Goal: Information Seeking & Learning: Learn about a topic

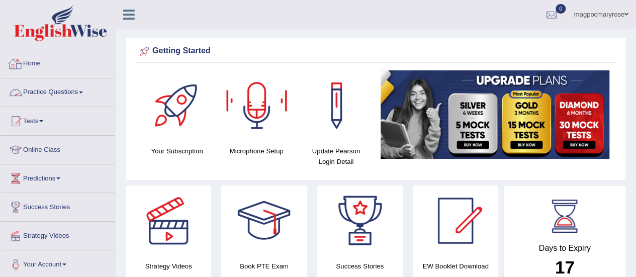
click at [62, 91] on link "Practice Questions" at bounding box center [58, 90] width 115 height 25
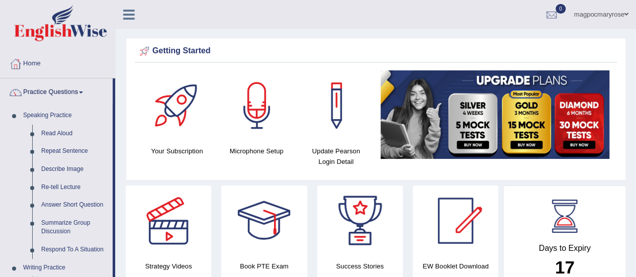
scroll to position [117, 0]
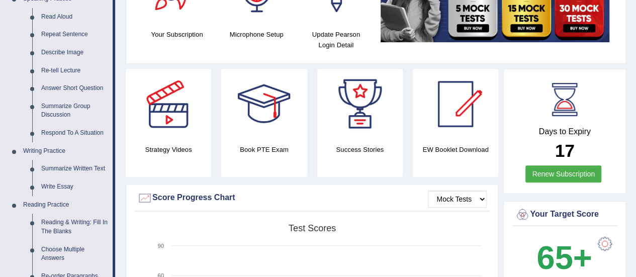
click at [62, 16] on link "Read Aloud" at bounding box center [75, 17] width 76 height 18
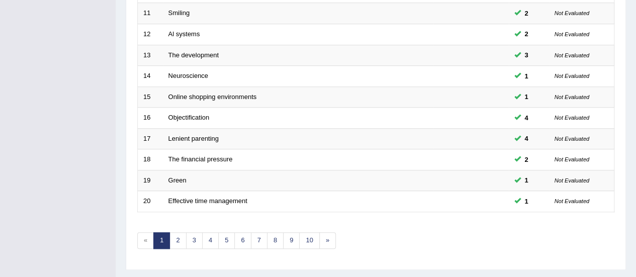
scroll to position [384, 0]
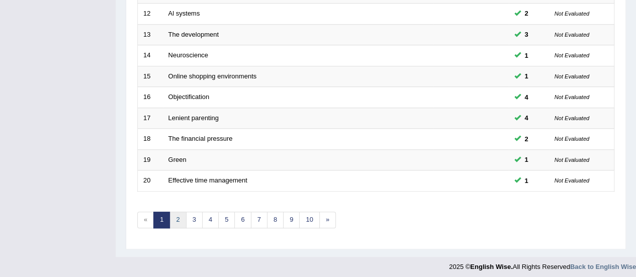
click at [179, 216] on link "2" at bounding box center [177, 220] width 17 height 17
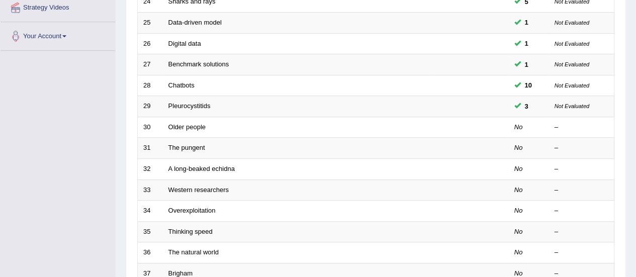
scroll to position [251, 0]
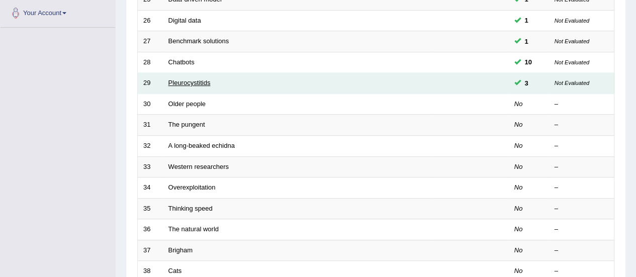
click at [207, 83] on link "Pleurocystitids" at bounding box center [189, 83] width 42 height 8
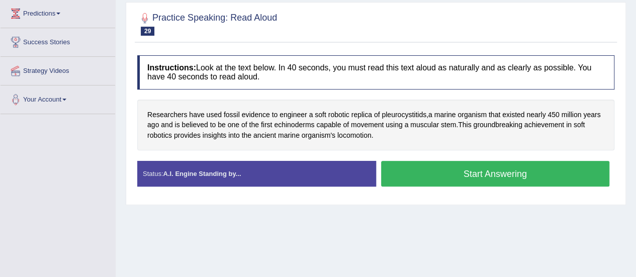
scroll to position [180, 0]
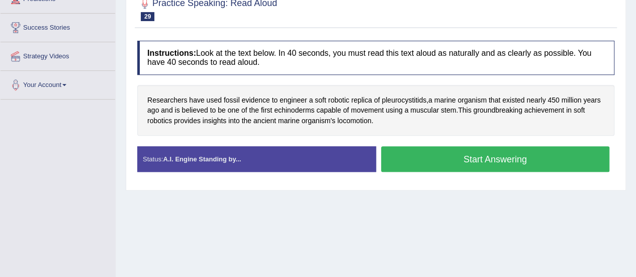
click at [474, 154] on button "Start Answering" at bounding box center [495, 159] width 229 height 26
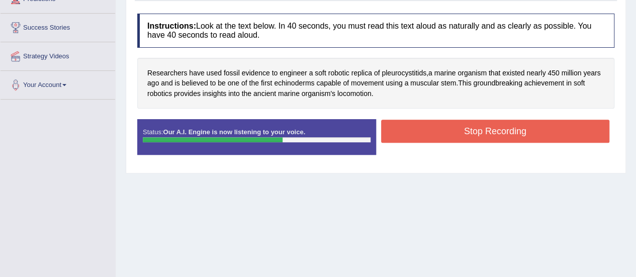
click at [431, 127] on button "Stop Recording" at bounding box center [495, 131] width 229 height 23
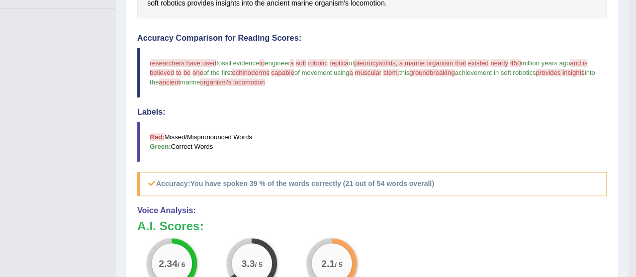
scroll to position [263, 0]
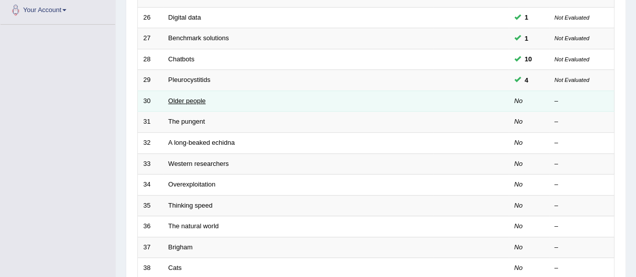
click at [183, 100] on link "Older people" at bounding box center [186, 101] width 37 height 8
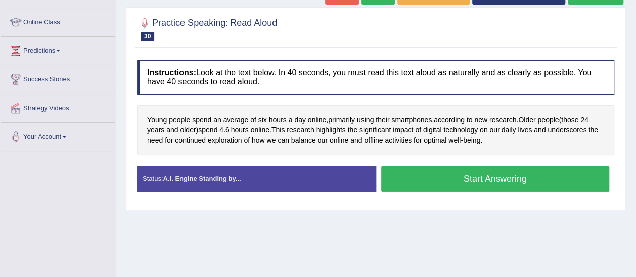
click at [501, 175] on button "Start Answering" at bounding box center [495, 179] width 229 height 26
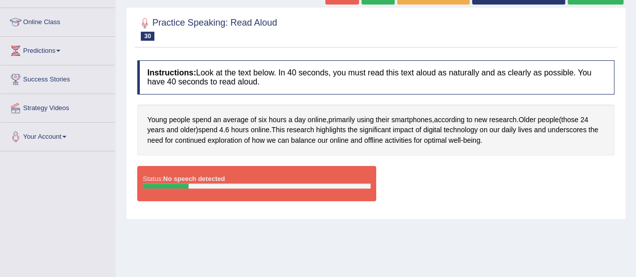
click at [444, 179] on div "Status: No speech detected Start Answering Stop Recording" at bounding box center [375, 188] width 477 height 45
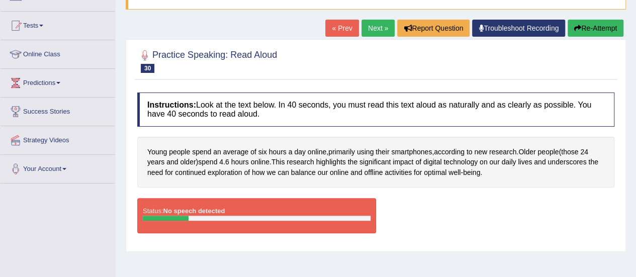
click at [600, 30] on button "Re-Attempt" at bounding box center [596, 28] width 56 height 17
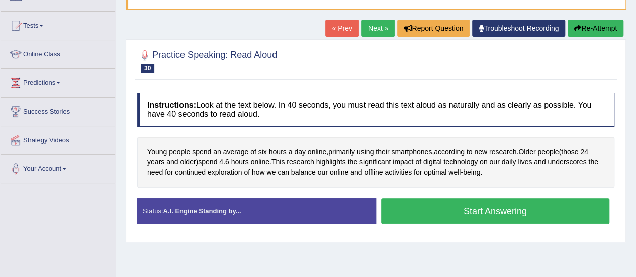
click at [497, 209] on button "Start Answering" at bounding box center [495, 211] width 229 height 26
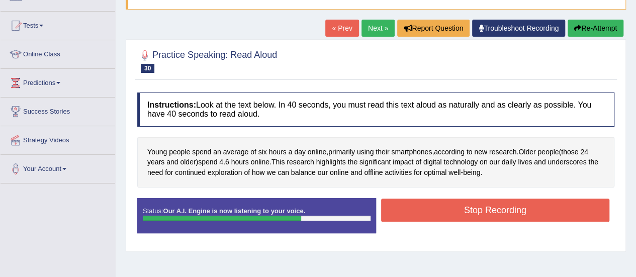
click at [497, 209] on button "Stop Recording" at bounding box center [495, 210] width 229 height 23
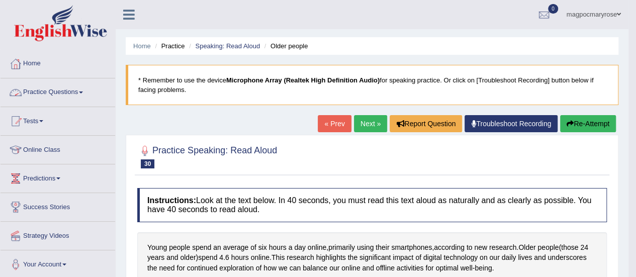
click at [68, 96] on link "Practice Questions" at bounding box center [58, 90] width 115 height 25
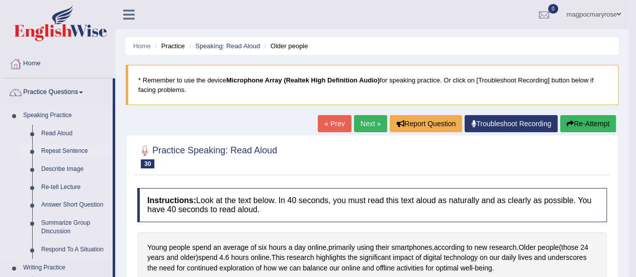
click at [61, 150] on link "Repeat Sentence" at bounding box center [75, 151] width 76 height 18
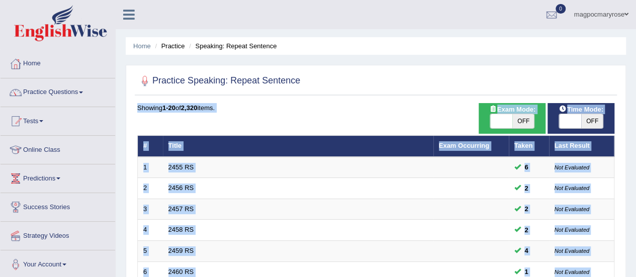
drag, startPoint x: 0, startPoint y: 0, endPoint x: 642, endPoint y: 79, distance: 646.5
click at [636, 79] on html "Toggle navigation Home Practice Questions Speaking Practice Read Aloud Repeat S…" at bounding box center [318, 138] width 636 height 277
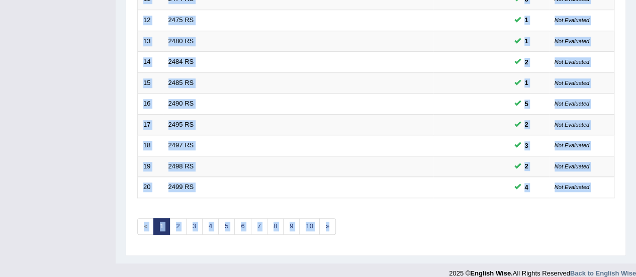
scroll to position [384, 0]
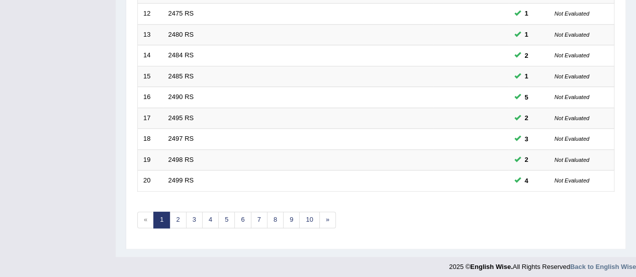
click at [170, 216] on link "2" at bounding box center [177, 220] width 17 height 17
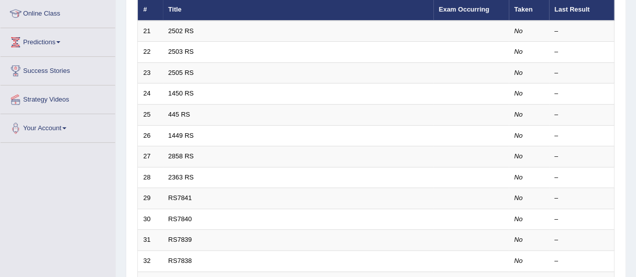
scroll to position [110, 0]
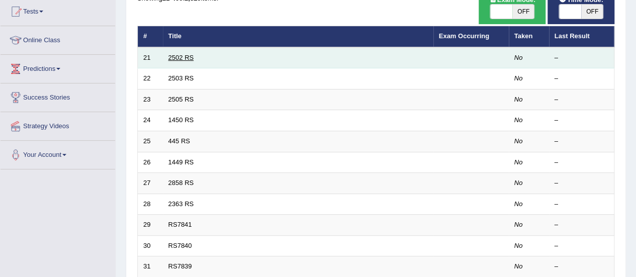
click at [183, 57] on link "2502 RS" at bounding box center [181, 58] width 26 height 8
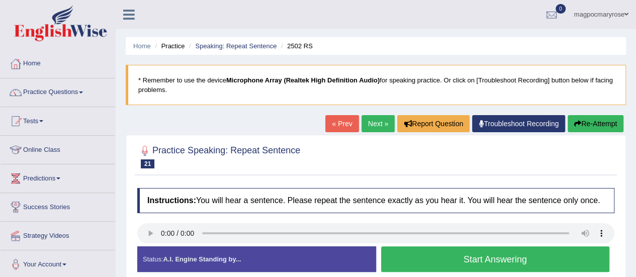
click at [437, 253] on button "Start Answering" at bounding box center [495, 259] width 229 height 26
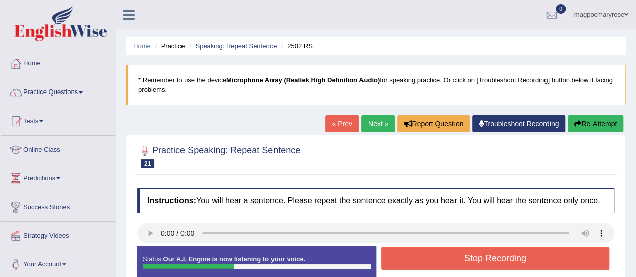
click at [437, 253] on button "Stop Recording" at bounding box center [495, 258] width 229 height 23
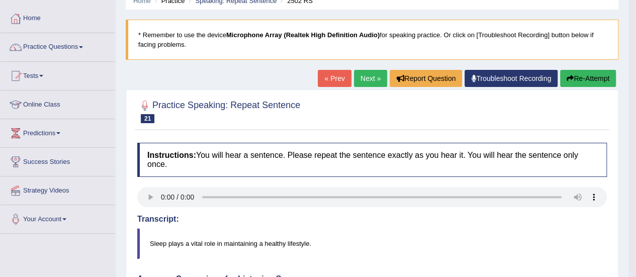
scroll to position [38, 0]
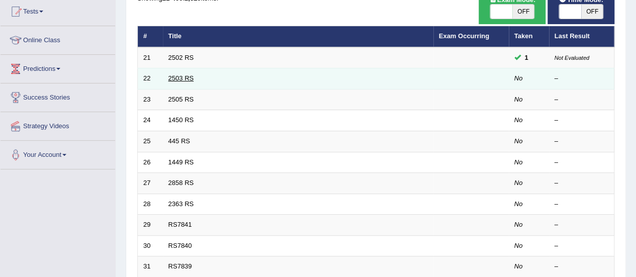
click at [183, 76] on link "2503 RS" at bounding box center [181, 78] width 26 height 8
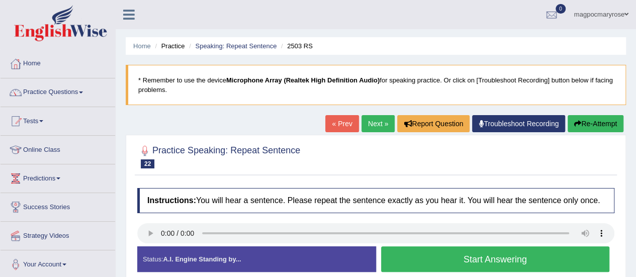
click at [399, 269] on button "Start Answering" at bounding box center [495, 259] width 229 height 26
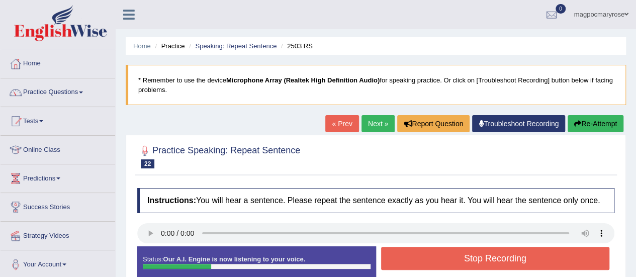
click at [399, 269] on button "Stop Recording" at bounding box center [495, 258] width 229 height 23
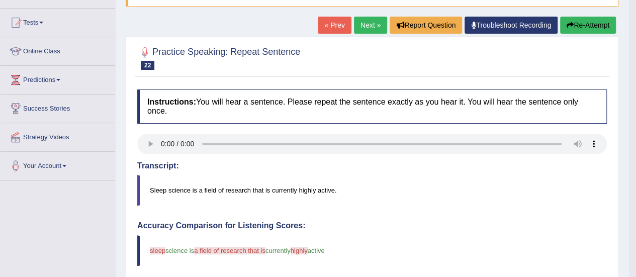
scroll to position [84, 0]
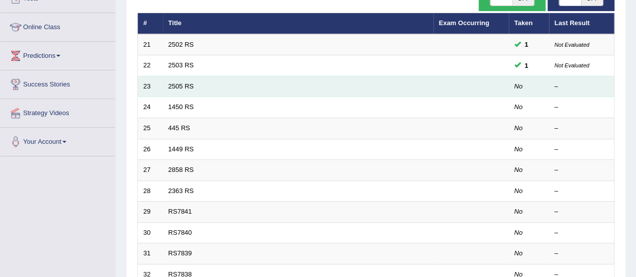
scroll to position [110, 0]
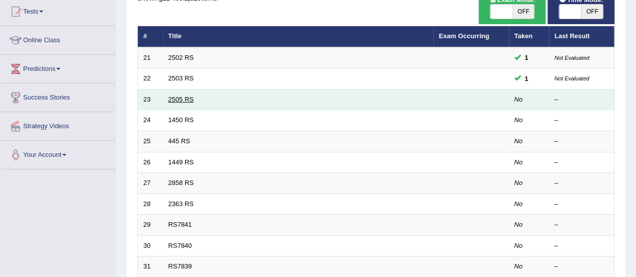
click at [180, 97] on link "2505 RS" at bounding box center [181, 100] width 26 height 8
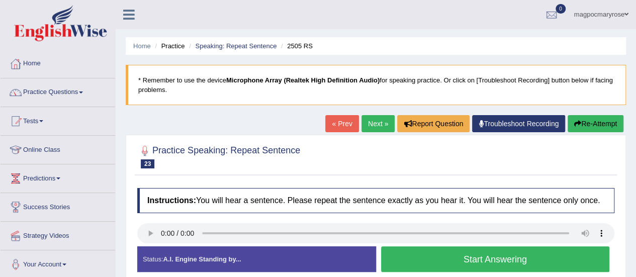
click at [427, 253] on button "Start Answering" at bounding box center [495, 259] width 229 height 26
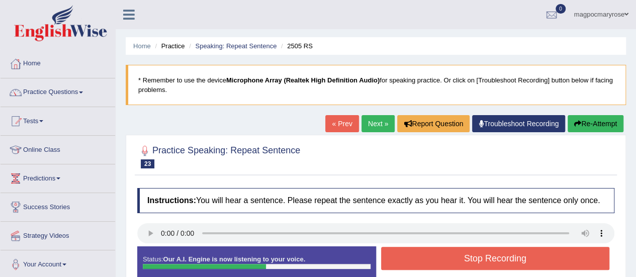
click at [427, 253] on button "Stop Recording" at bounding box center [495, 258] width 229 height 23
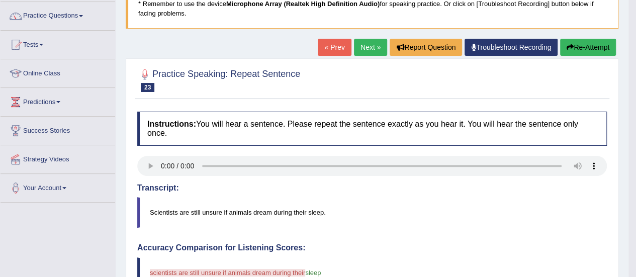
scroll to position [75, 0]
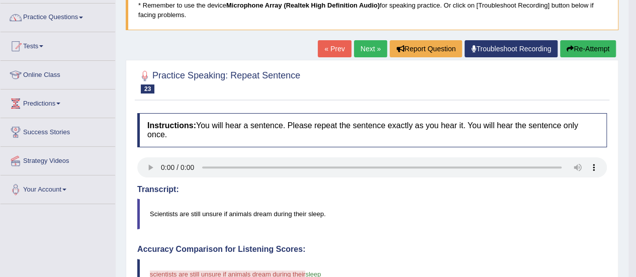
click at [589, 45] on button "Re-Attempt" at bounding box center [588, 48] width 56 height 17
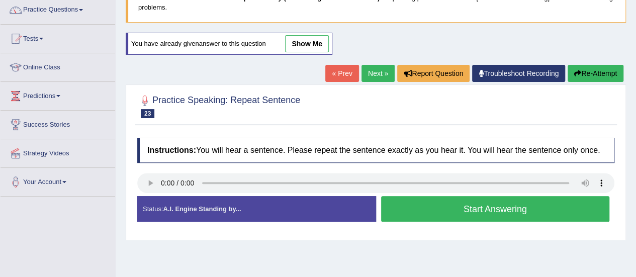
click at [404, 204] on button "Start Answering" at bounding box center [495, 209] width 229 height 26
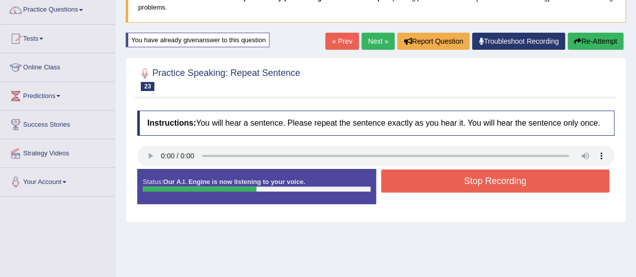
click at [426, 181] on button "Stop Recording" at bounding box center [495, 180] width 229 height 23
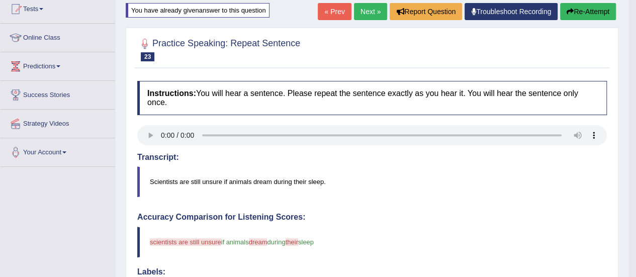
scroll to position [12, 0]
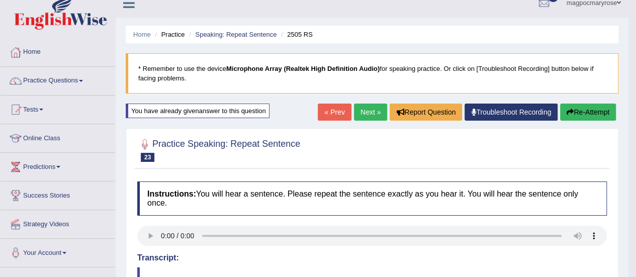
click at [590, 108] on button "Re-Attempt" at bounding box center [588, 112] width 56 height 17
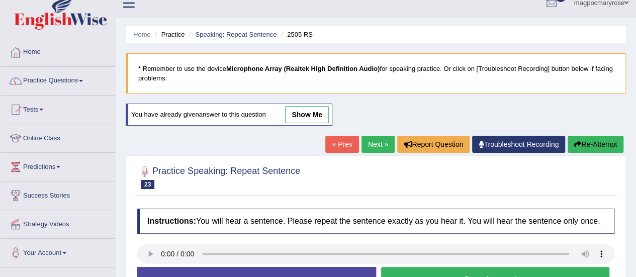
scroll to position [100, 0]
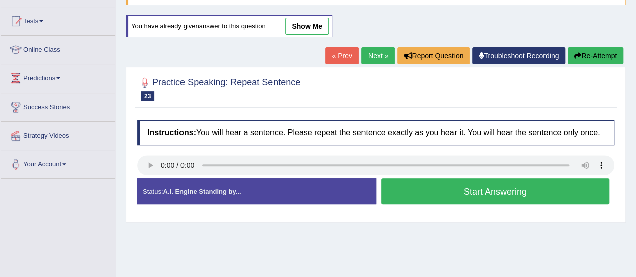
click at [397, 187] on button "Start Answering" at bounding box center [495, 192] width 229 height 26
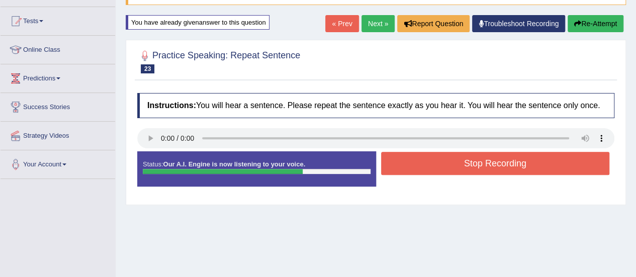
click at [406, 164] on button "Stop Recording" at bounding box center [495, 163] width 229 height 23
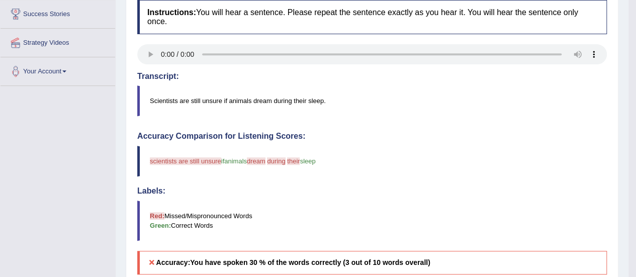
scroll to position [105, 0]
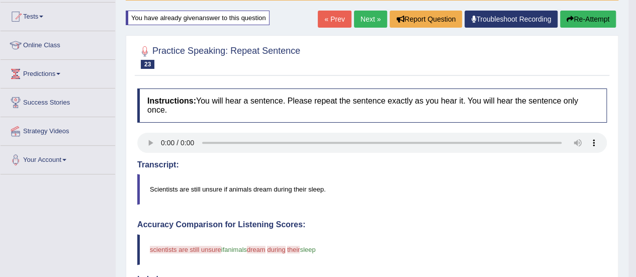
click at [573, 22] on button "Re-Attempt" at bounding box center [588, 19] width 56 height 17
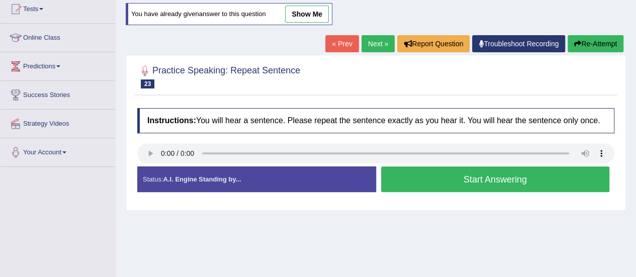
click at [402, 178] on button "Start Answering" at bounding box center [495, 179] width 229 height 26
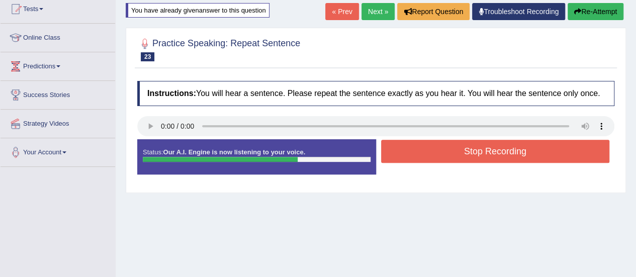
click at [412, 157] on button "Stop Recording" at bounding box center [495, 151] width 229 height 23
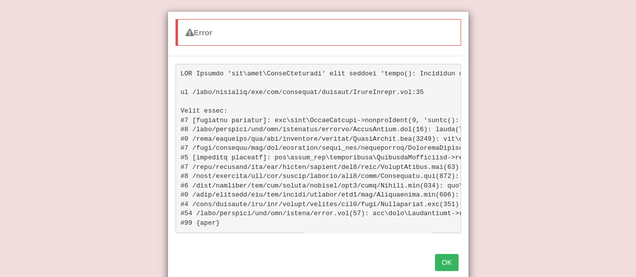
scroll to position [112, 0]
click at [447, 265] on button "OK" at bounding box center [446, 262] width 23 height 17
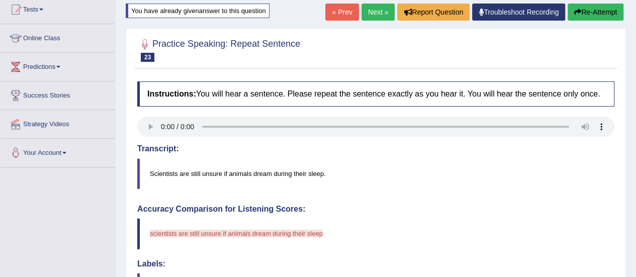
click at [576, 11] on icon "button" at bounding box center [577, 12] width 7 height 7
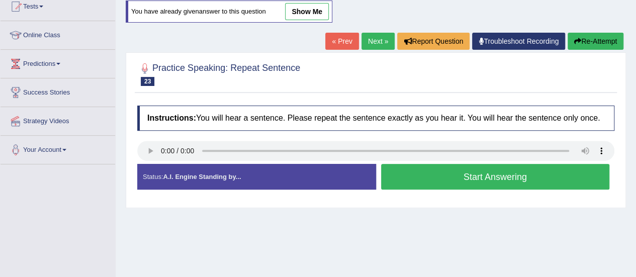
click at [423, 180] on button "Start Answering" at bounding box center [495, 177] width 229 height 26
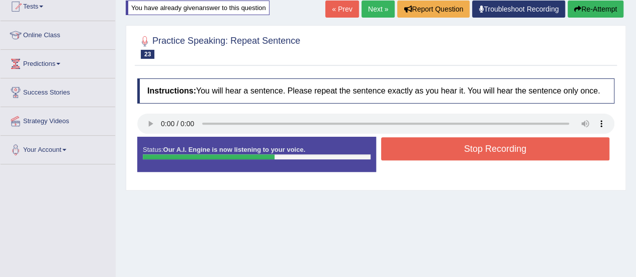
click at [425, 150] on button "Stop Recording" at bounding box center [495, 148] width 229 height 23
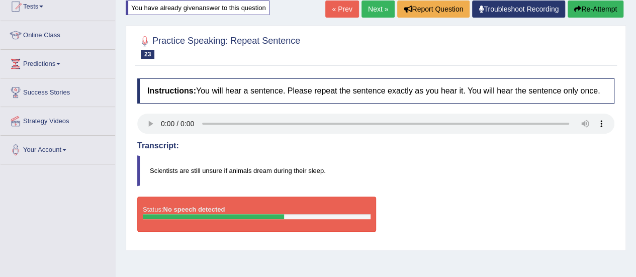
click at [598, 8] on button "Re-Attempt" at bounding box center [596, 9] width 56 height 17
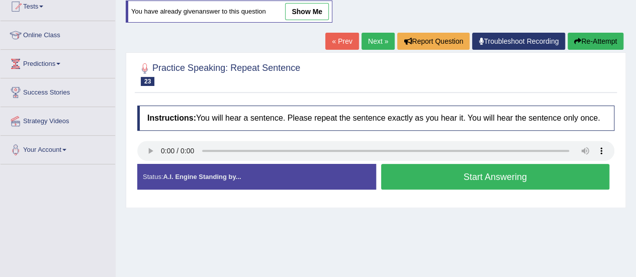
click at [489, 182] on button "Start Answering" at bounding box center [495, 177] width 229 height 26
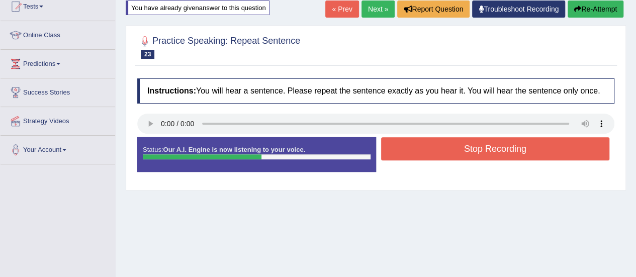
click at [489, 150] on button "Stop Recording" at bounding box center [495, 148] width 229 height 23
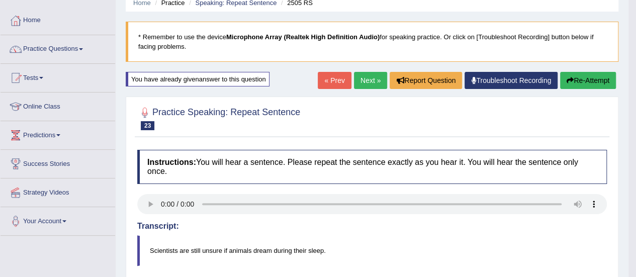
scroll to position [44, 0]
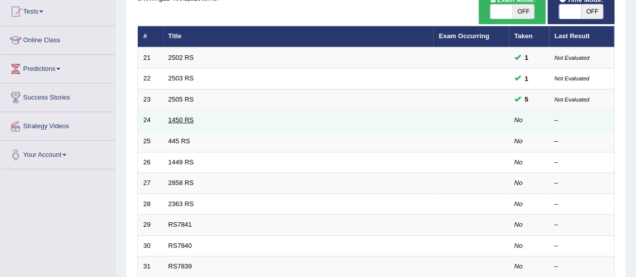
click at [191, 119] on link "1450 RS" at bounding box center [181, 120] width 26 height 8
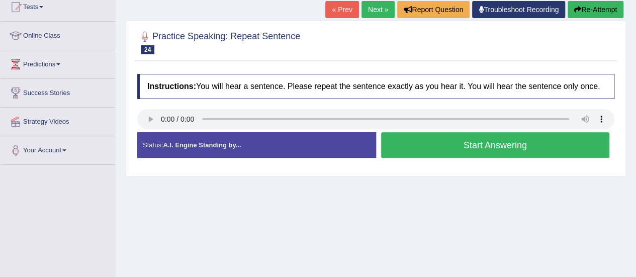
scroll to position [113, 0]
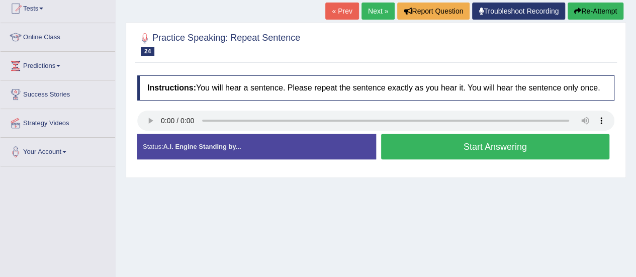
click at [412, 141] on button "Start Answering" at bounding box center [495, 147] width 229 height 26
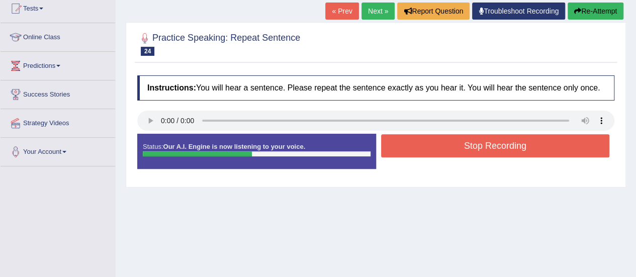
click at [412, 141] on button "Stop Recording" at bounding box center [495, 145] width 229 height 23
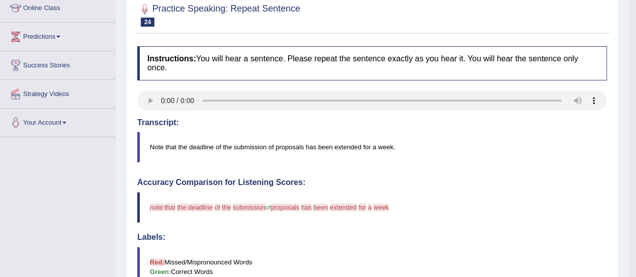
scroll to position [78, 0]
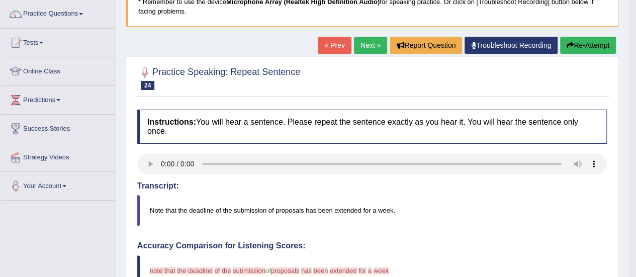
click at [579, 49] on button "Re-Attempt" at bounding box center [588, 45] width 56 height 17
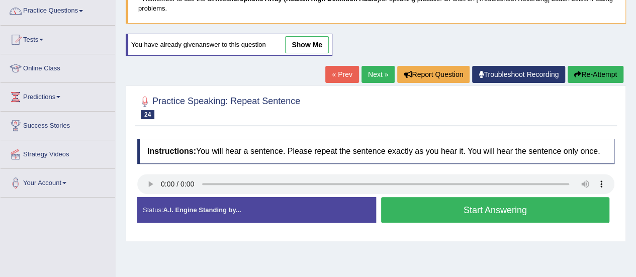
click at [423, 209] on button "Start Answering" at bounding box center [495, 210] width 229 height 26
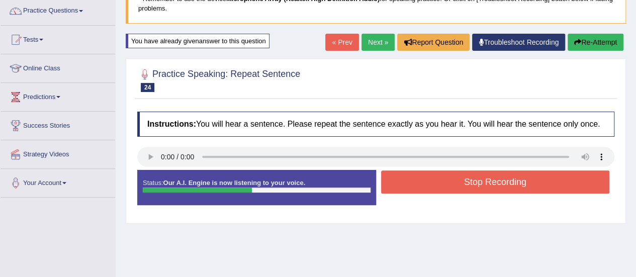
click at [425, 186] on button "Stop Recording" at bounding box center [495, 181] width 229 height 23
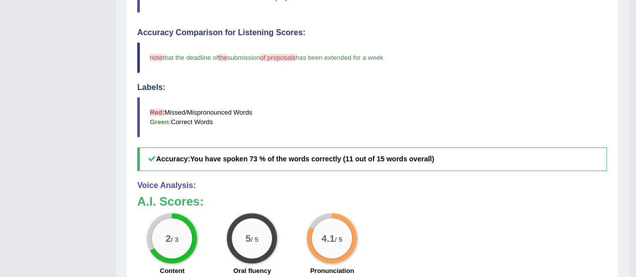
scroll to position [299, 0]
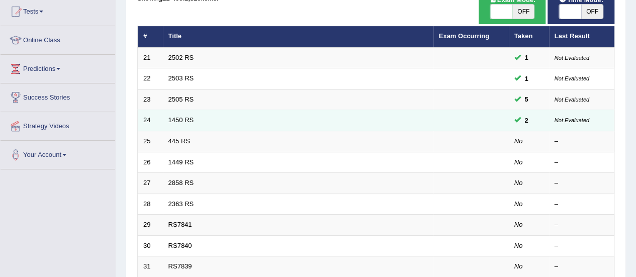
scroll to position [110, 0]
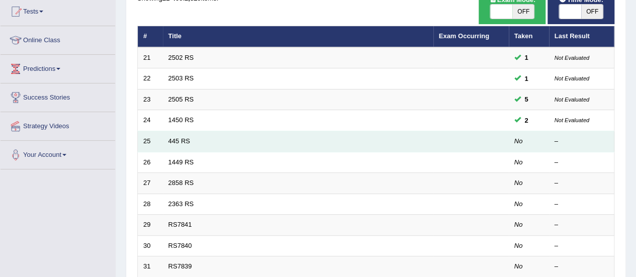
click at [182, 143] on td "445 RS" at bounding box center [298, 141] width 271 height 21
click at [182, 142] on link "445 RS" at bounding box center [179, 141] width 22 height 8
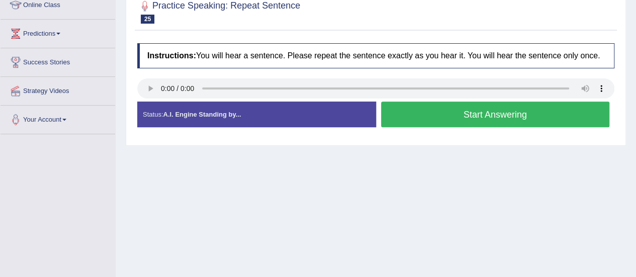
click at [402, 108] on button "Start Answering" at bounding box center [495, 115] width 229 height 26
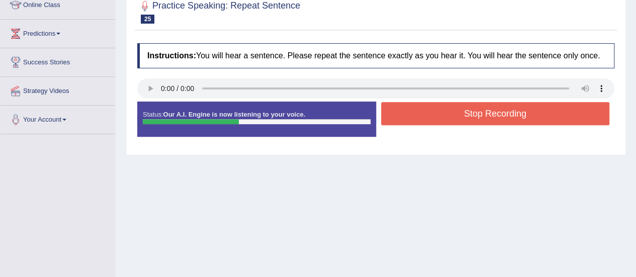
click at [402, 108] on button "Stop Recording" at bounding box center [495, 113] width 229 height 23
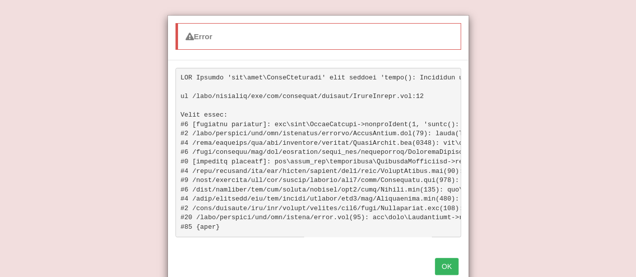
scroll to position [4, 0]
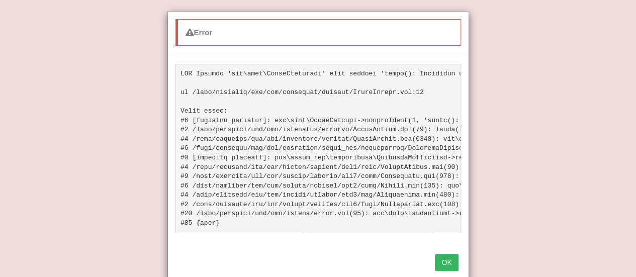
click at [453, 266] on button "OK" at bounding box center [446, 262] width 23 height 17
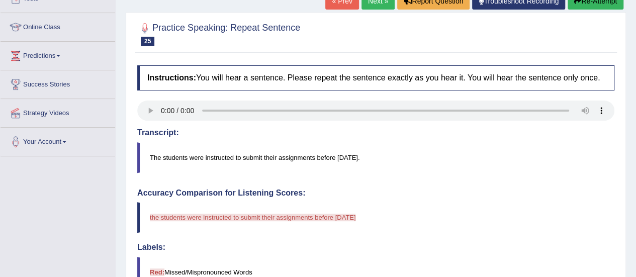
scroll to position [119, 0]
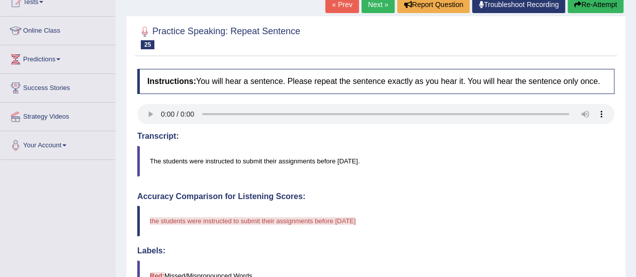
click at [598, 11] on button "Re-Attempt" at bounding box center [596, 4] width 56 height 17
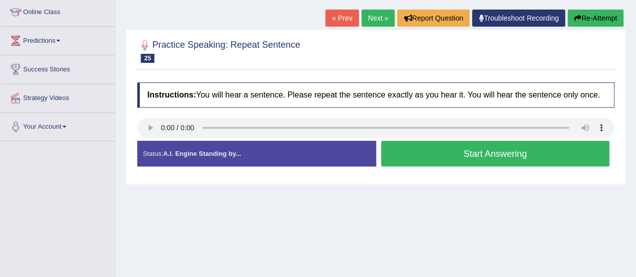
scroll to position [119, 0]
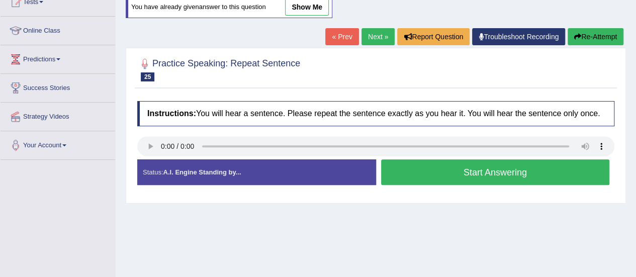
click at [456, 178] on button "Start Answering" at bounding box center [495, 172] width 229 height 26
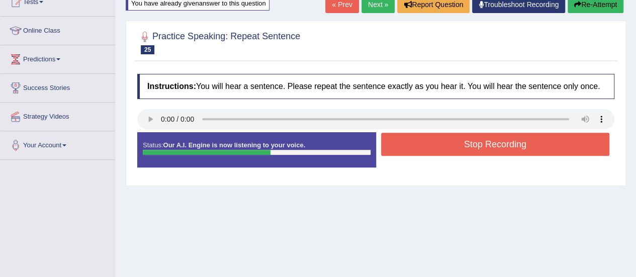
click at [461, 146] on button "Stop Recording" at bounding box center [495, 144] width 229 height 23
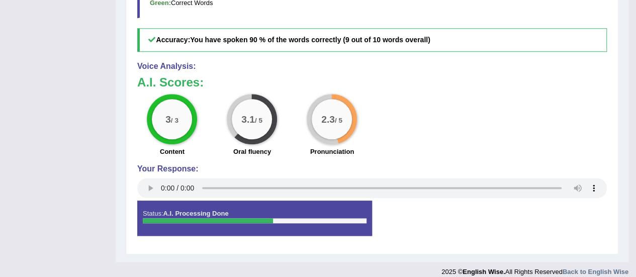
scroll to position [415, 0]
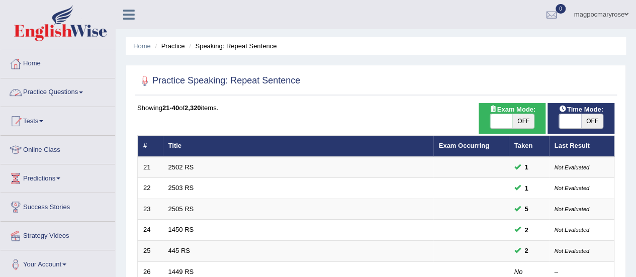
click at [72, 90] on link "Practice Questions" at bounding box center [58, 90] width 115 height 25
